Goal: Task Accomplishment & Management: Complete application form

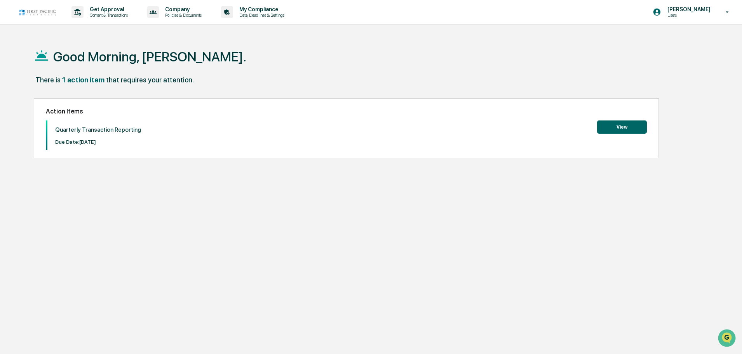
click at [624, 126] on button "View" at bounding box center [622, 126] width 50 height 13
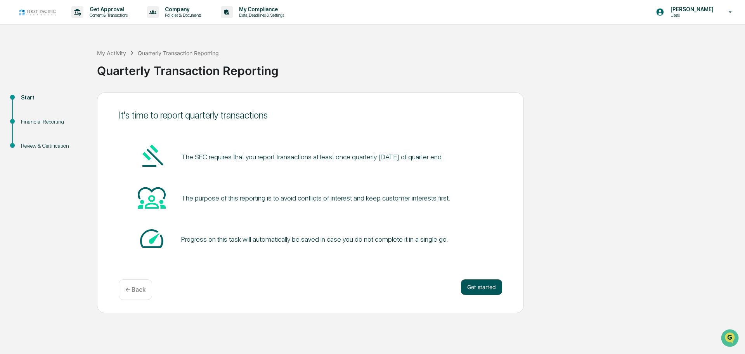
click at [483, 286] on button "Get started" at bounding box center [481, 287] width 41 height 16
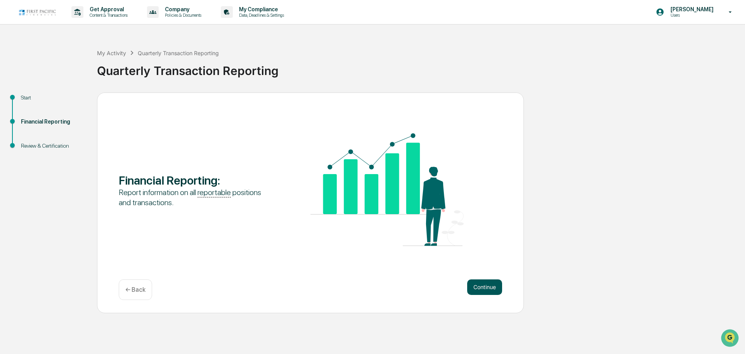
click at [494, 288] on button "Continue" at bounding box center [484, 287] width 35 height 16
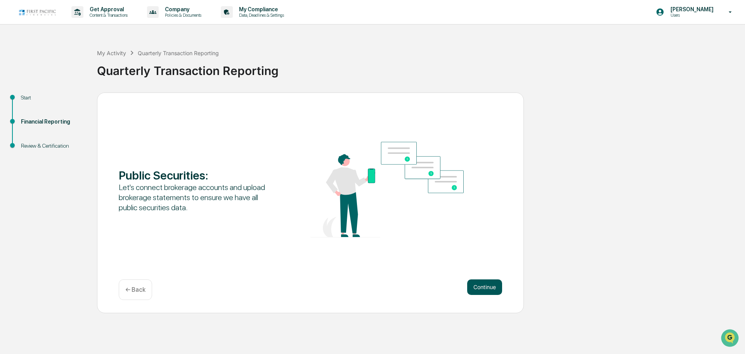
click at [493, 288] on button "Continue" at bounding box center [484, 287] width 35 height 16
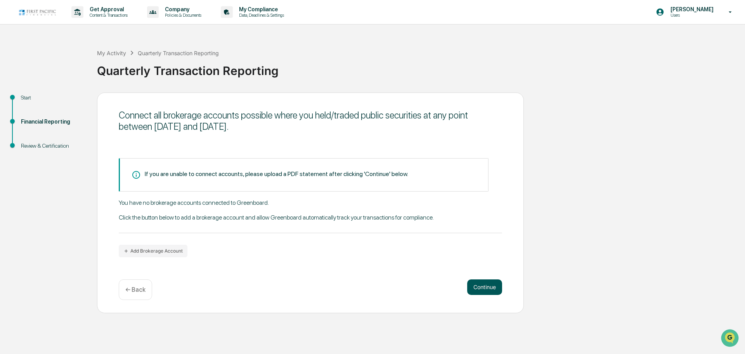
click at [482, 287] on button "Continue" at bounding box center [484, 287] width 35 height 16
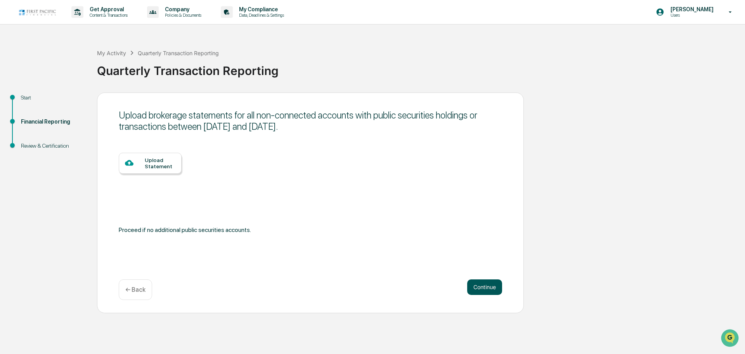
click at [489, 290] on button "Continue" at bounding box center [484, 287] width 35 height 16
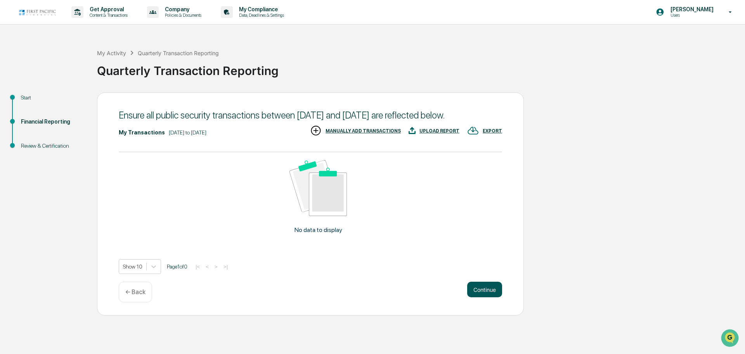
click at [483, 297] on button "Continue" at bounding box center [484, 289] width 35 height 16
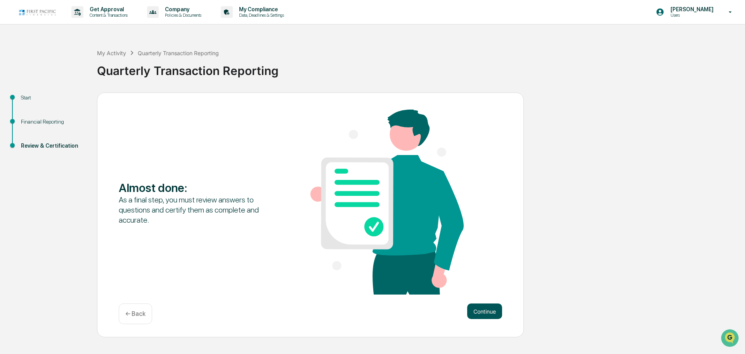
click at [493, 309] on button "Continue" at bounding box center [484, 311] width 35 height 16
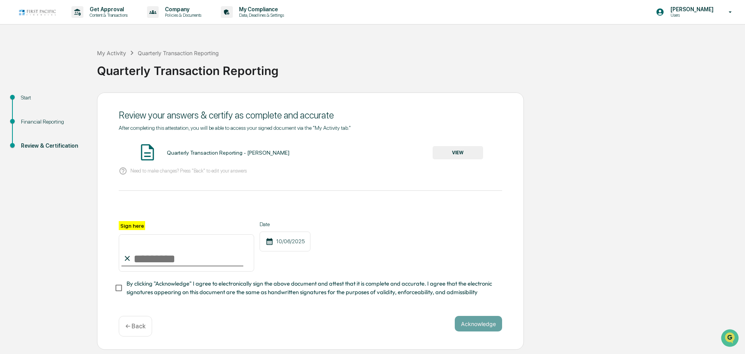
click at [139, 259] on input "Sign here" at bounding box center [187, 252] width 136 height 37
type input "**********"
click at [474, 331] on button "Acknowledge" at bounding box center [478, 324] width 47 height 16
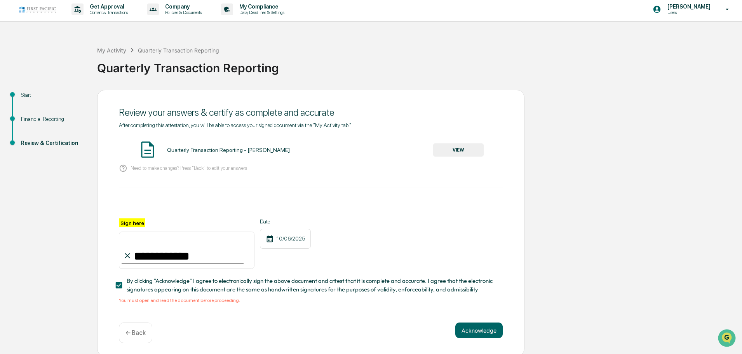
scroll to position [7, 0]
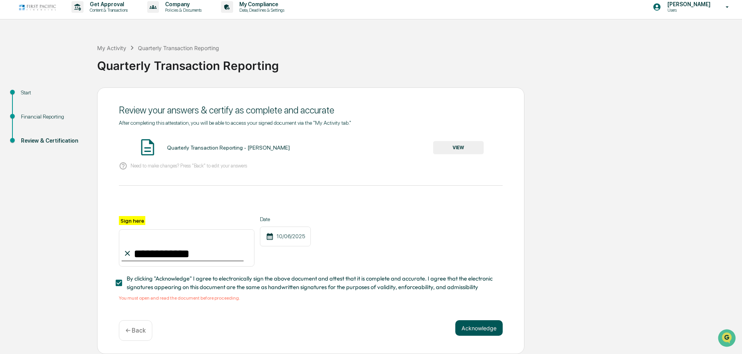
click at [468, 329] on button "Acknowledge" at bounding box center [478, 328] width 47 height 16
click at [455, 143] on button "VIEW" at bounding box center [458, 147] width 50 height 13
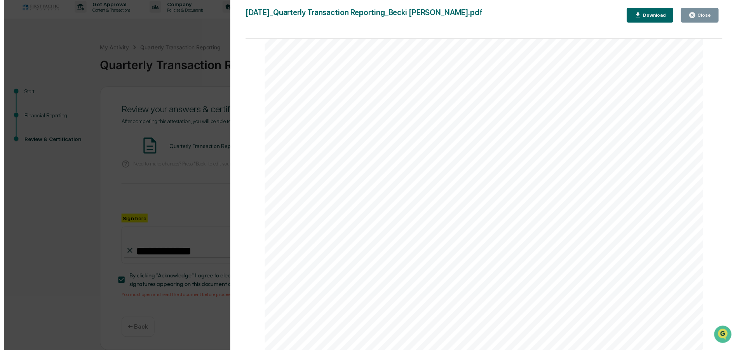
scroll to position [1635, 0]
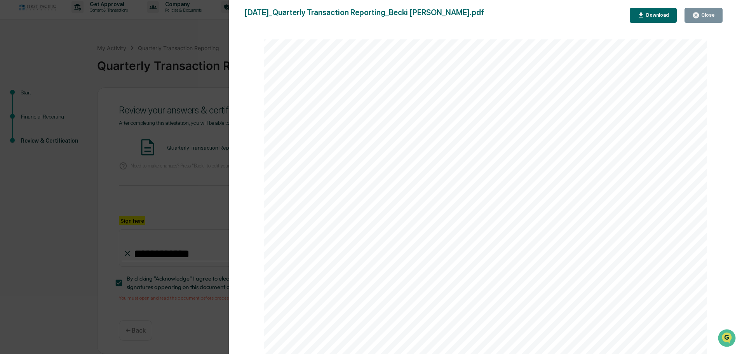
click at [705, 12] on div "Close" at bounding box center [703, 15] width 23 height 7
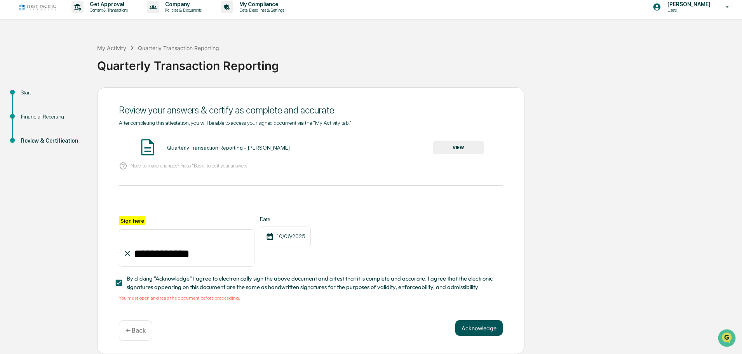
click at [468, 320] on div "**********" at bounding box center [310, 220] width 427 height 267
click at [469, 325] on button "Acknowledge" at bounding box center [478, 328] width 47 height 16
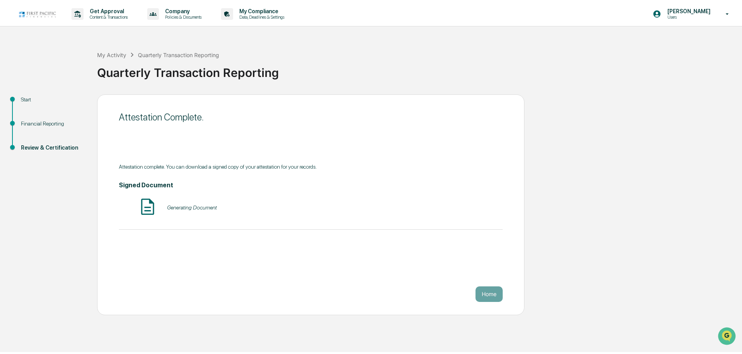
scroll to position [0, 0]
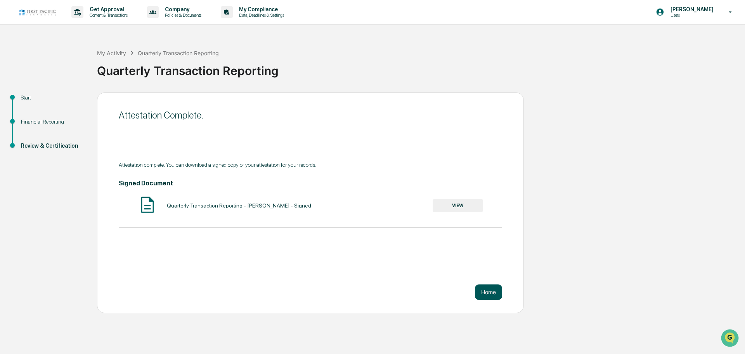
click at [495, 293] on button "Home" at bounding box center [488, 292] width 27 height 16
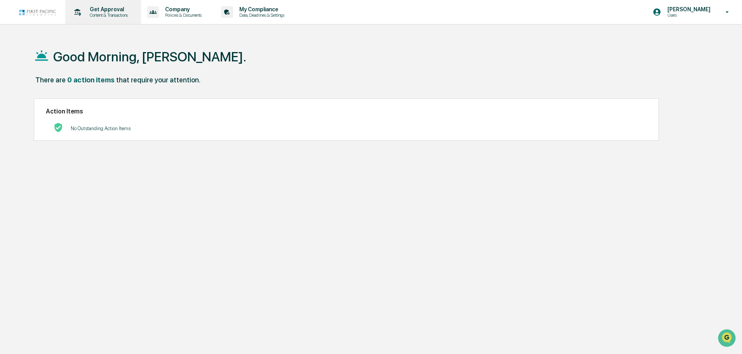
click at [111, 11] on p "Get Approval" at bounding box center [107, 9] width 48 height 6
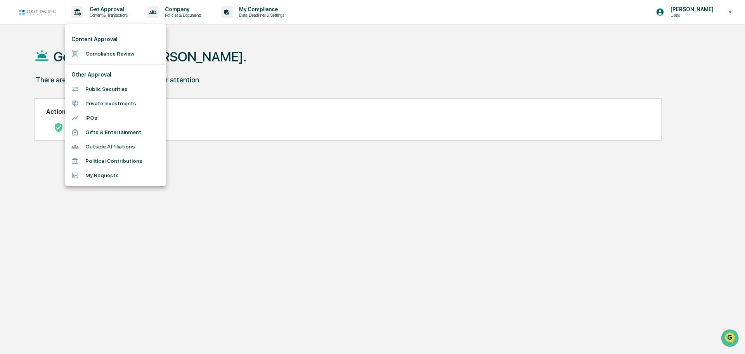
click at [105, 148] on li "Outside Affiliations" at bounding box center [115, 146] width 101 height 14
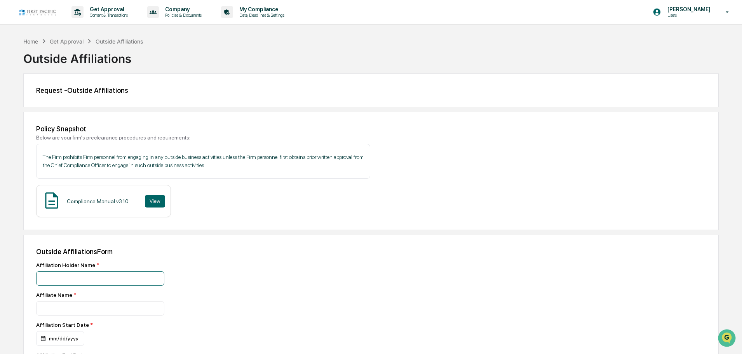
click at [66, 277] on input at bounding box center [100, 278] width 128 height 14
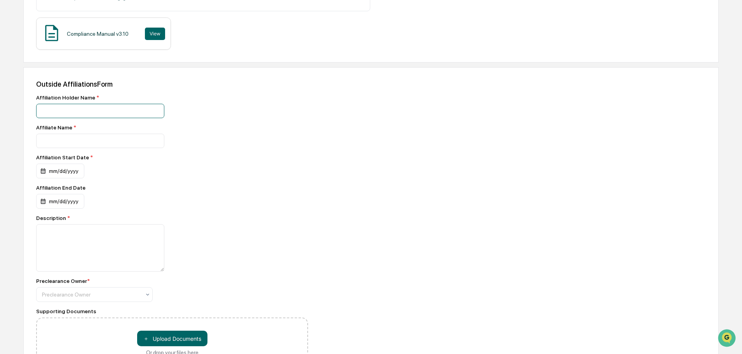
scroll to position [155, 0]
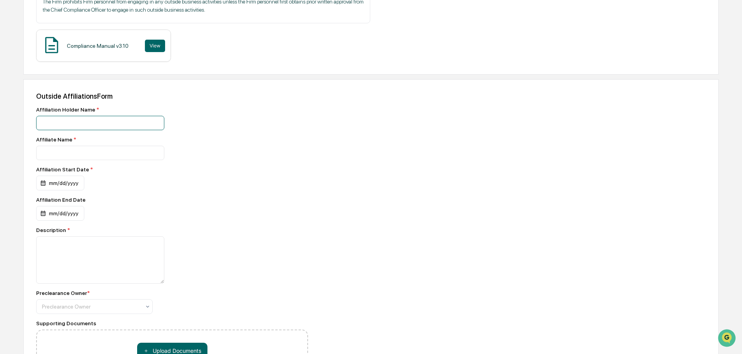
click at [80, 120] on input at bounding box center [100, 123] width 128 height 14
type input "**********"
click at [41, 182] on div "mm/dd/yyyy" at bounding box center [60, 182] width 48 height 15
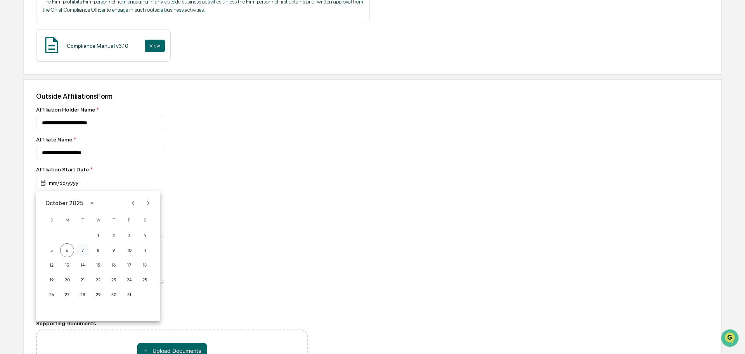
click at [82, 249] on button "7" at bounding box center [83, 250] width 14 height 14
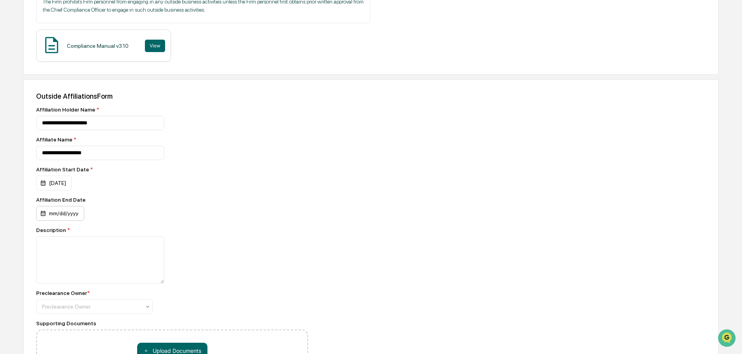
click at [44, 213] on div "mm/dd/yyyy" at bounding box center [60, 213] width 48 height 15
click at [149, 228] on icon "Next month" at bounding box center [148, 230] width 9 height 9
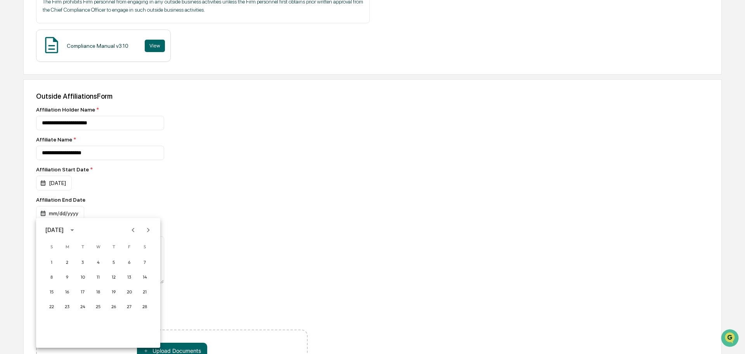
click at [149, 228] on icon "Next month" at bounding box center [148, 230] width 9 height 9
click at [52, 336] on button "31" at bounding box center [52, 336] width 14 height 14
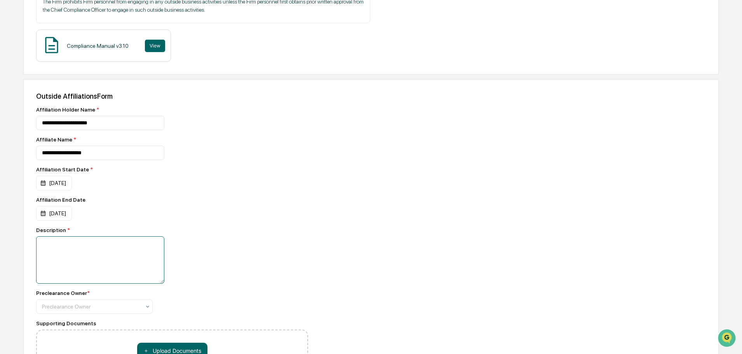
drag, startPoint x: 56, startPoint y: 247, endPoint x: 94, endPoint y: 241, distance: 38.1
click at [56, 247] on textarea at bounding box center [100, 259] width 128 height 47
type textarea "**********"
click at [141, 306] on div "Preclearance Owner" at bounding box center [91, 306] width 106 height 11
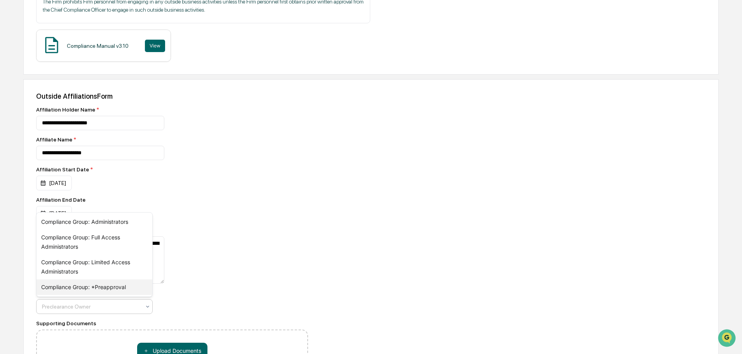
click at [119, 284] on div "Compliance Group: *Preapproval" at bounding box center [94, 287] width 116 height 16
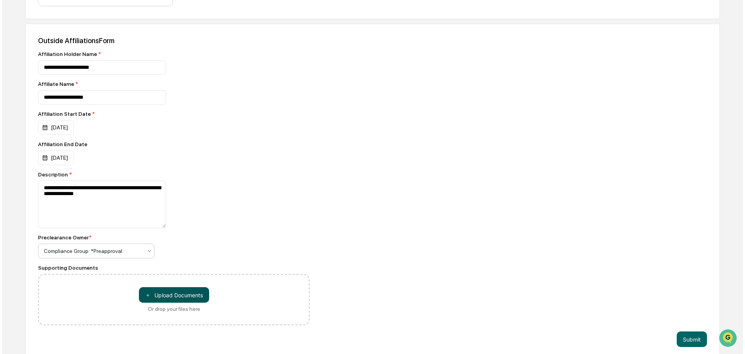
scroll to position [217, 0]
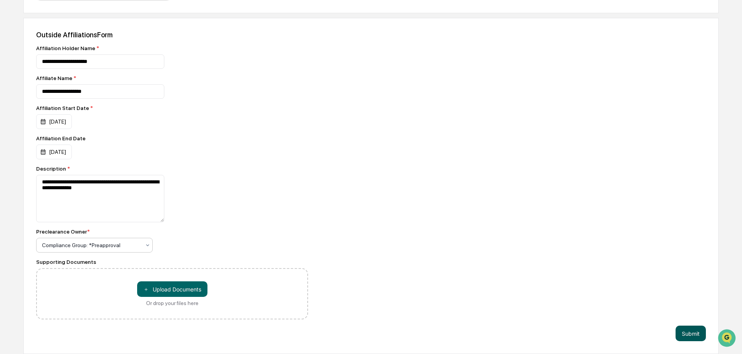
click at [688, 333] on button "Submit" at bounding box center [690, 333] width 30 height 16
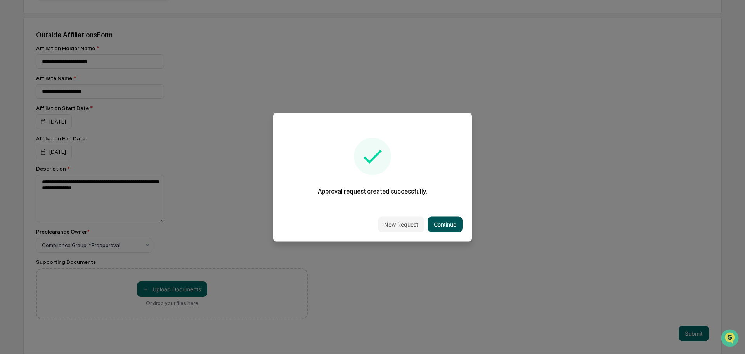
click at [436, 223] on button "Continue" at bounding box center [445, 224] width 35 height 16
